Goal: Task Accomplishment & Management: Manage account settings

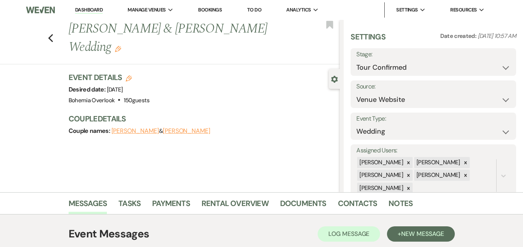
select select "4"
select select "5"
click at [91, 10] on link "Dashboard" at bounding box center [89, 10] width 28 height 7
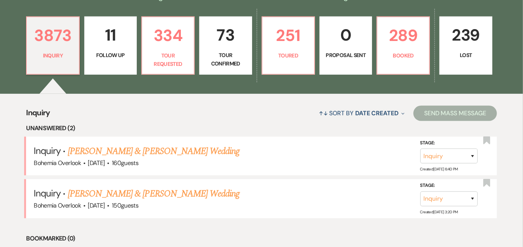
scroll to position [202, 0]
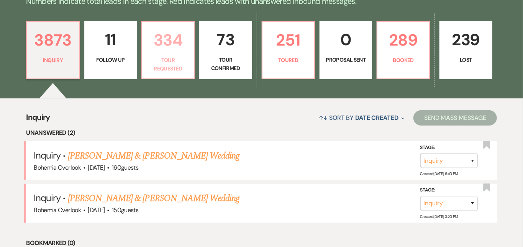
click at [179, 58] on p "Tour Requested" at bounding box center [168, 64] width 43 height 17
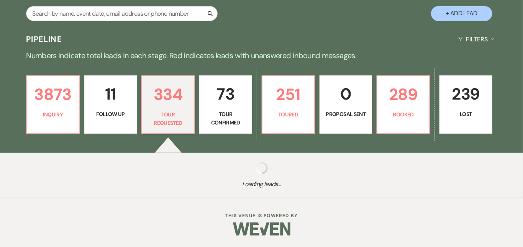
scroll to position [140, 0]
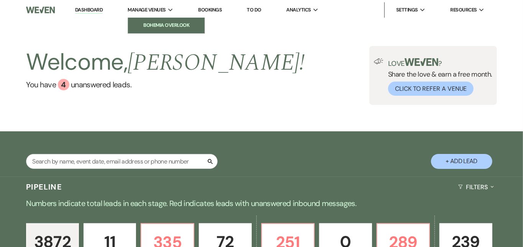
click at [170, 26] on li "Bohemia Overlook" at bounding box center [166, 25] width 69 height 8
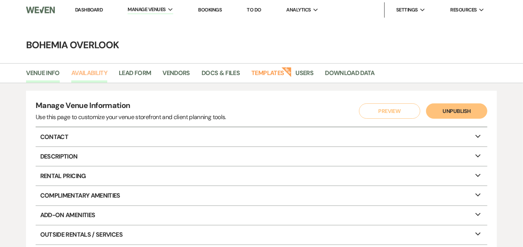
click at [83, 69] on link "Availability" at bounding box center [89, 75] width 36 height 15
select select "3"
select select "2026"
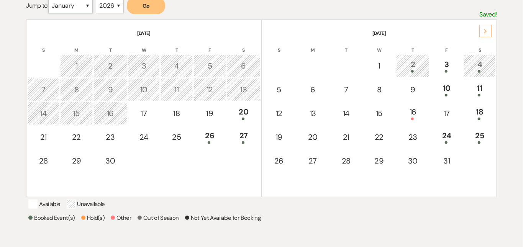
scroll to position [149, 0]
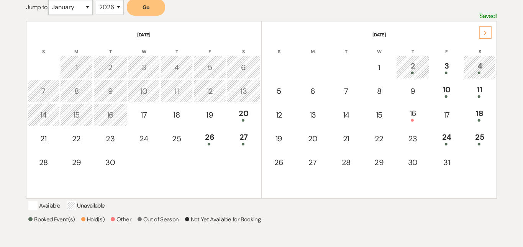
select select "7"
click at [152, 10] on button "Go" at bounding box center [146, 7] width 38 height 17
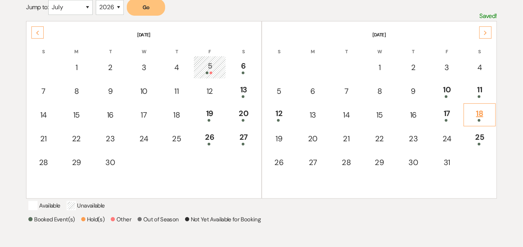
click at [482, 114] on div "18" at bounding box center [480, 115] width 24 height 14
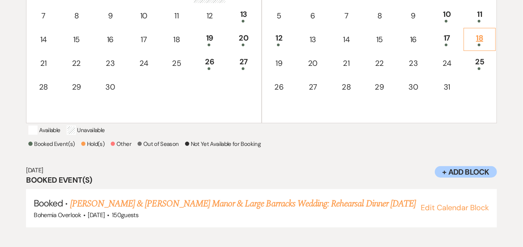
scroll to position [229, 0]
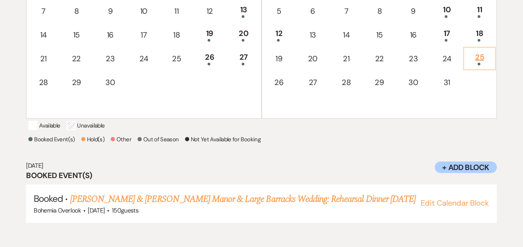
click at [485, 59] on div "25" at bounding box center [480, 58] width 24 height 14
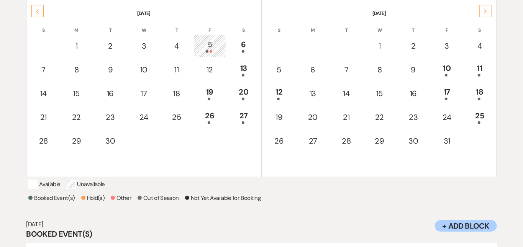
scroll to position [169, 0]
click at [488, 12] on div "Next" at bounding box center [486, 12] width 12 height 12
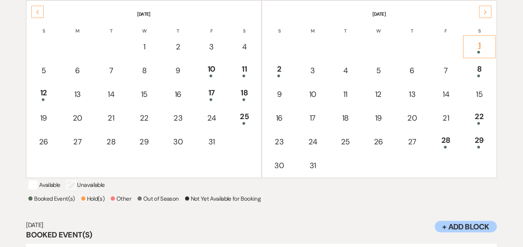
click at [481, 47] on div "1" at bounding box center [480, 46] width 24 height 14
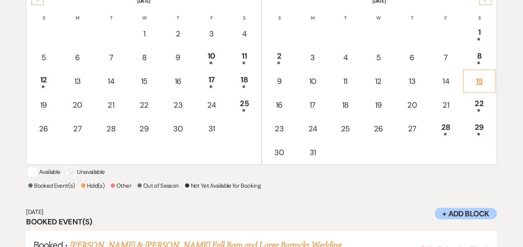
scroll to position [179, 0]
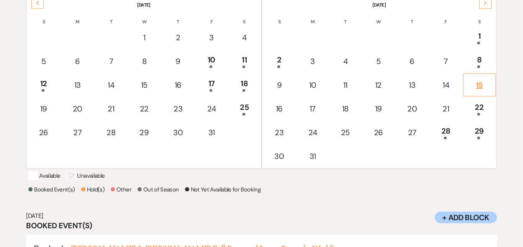
click at [483, 81] on div "15" at bounding box center [480, 85] width 24 height 12
select select "other"
select select "false"
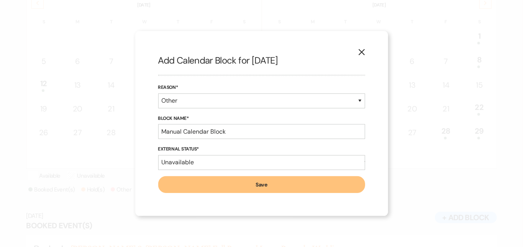
click at [361, 52] on use "button" at bounding box center [361, 52] width 6 height 6
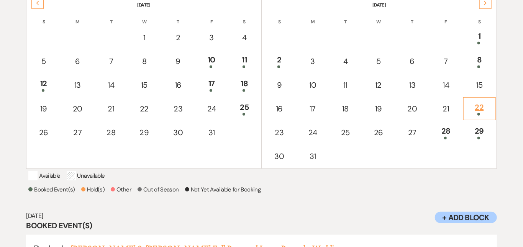
click at [481, 105] on div "22" at bounding box center [480, 109] width 24 height 14
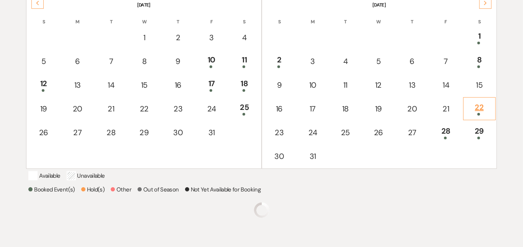
scroll to position [229, 0]
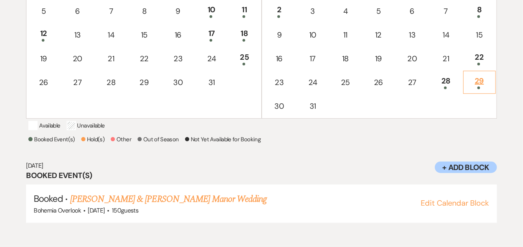
click at [481, 82] on div "29" at bounding box center [480, 82] width 24 height 14
